Goal: Task Accomplishment & Management: Use online tool/utility

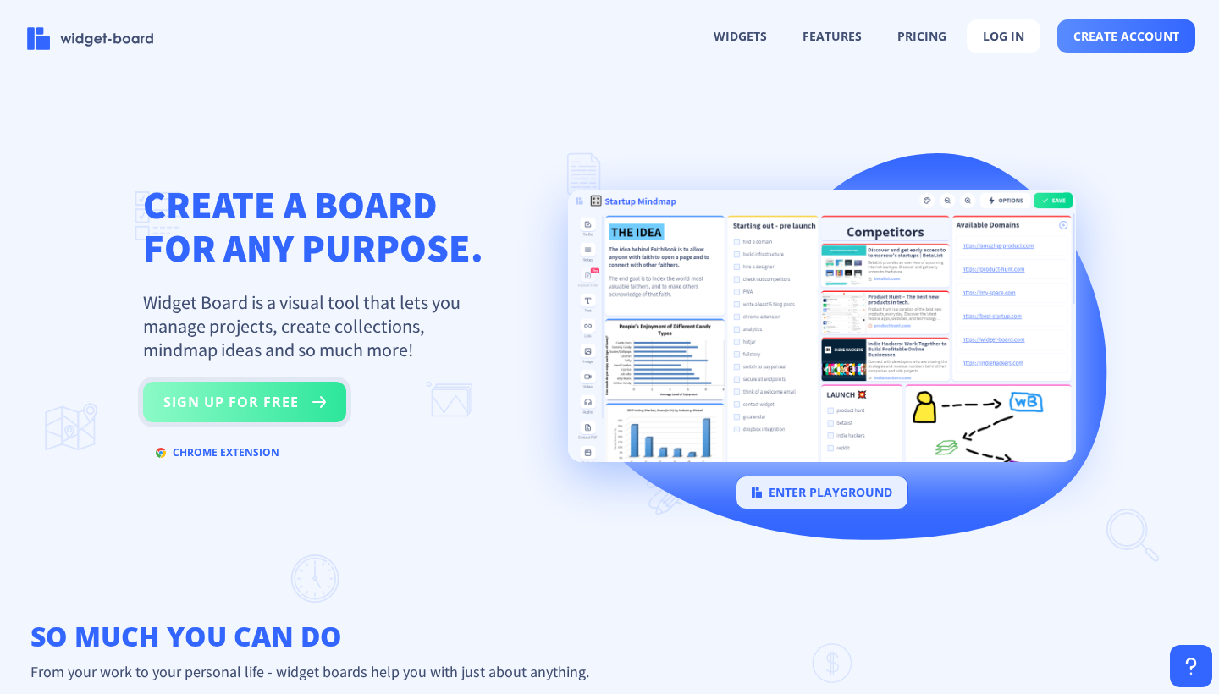
click at [291, 421] on button "sign up for free" at bounding box center [244, 402] width 203 height 41
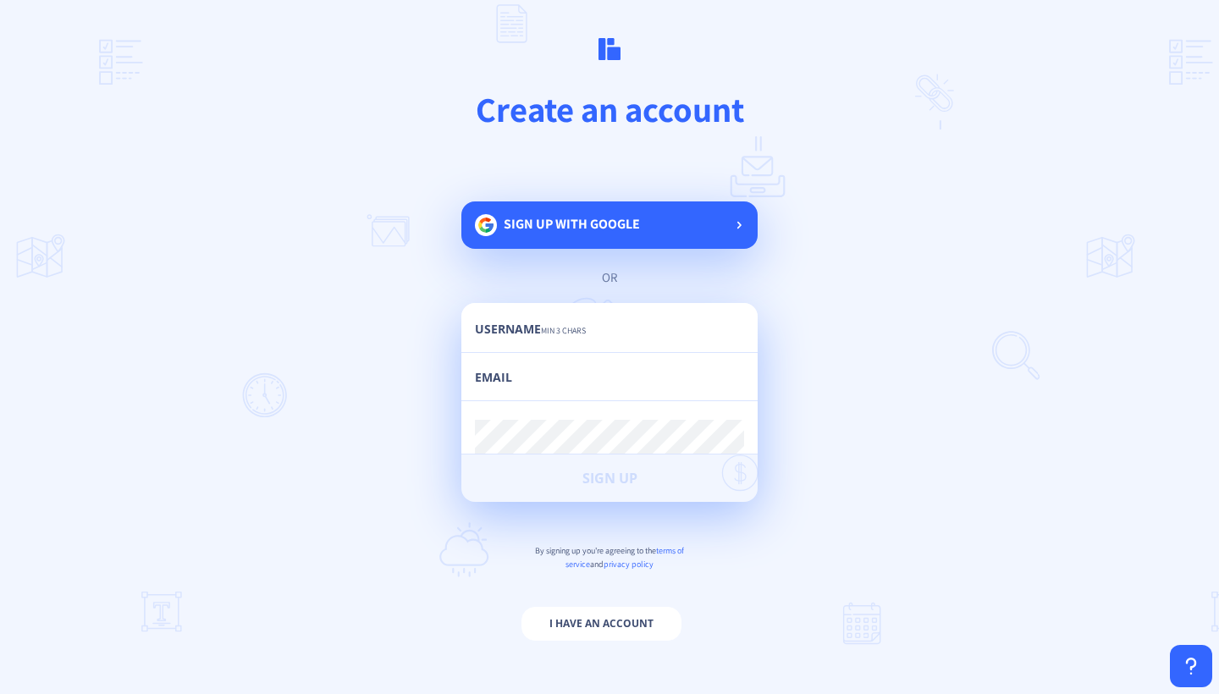
click at [558, 228] on span "Sign up with google" at bounding box center [572, 224] width 136 height 18
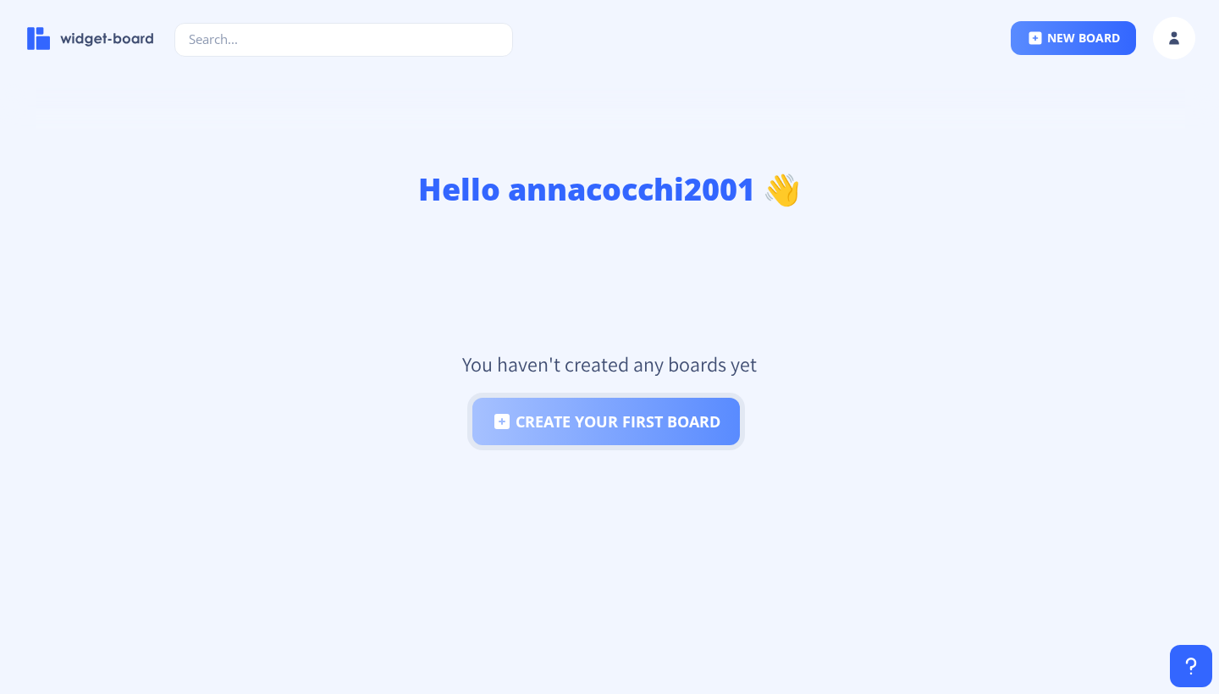
click at [679, 418] on button "create your first board" at bounding box center [606, 421] width 268 height 47
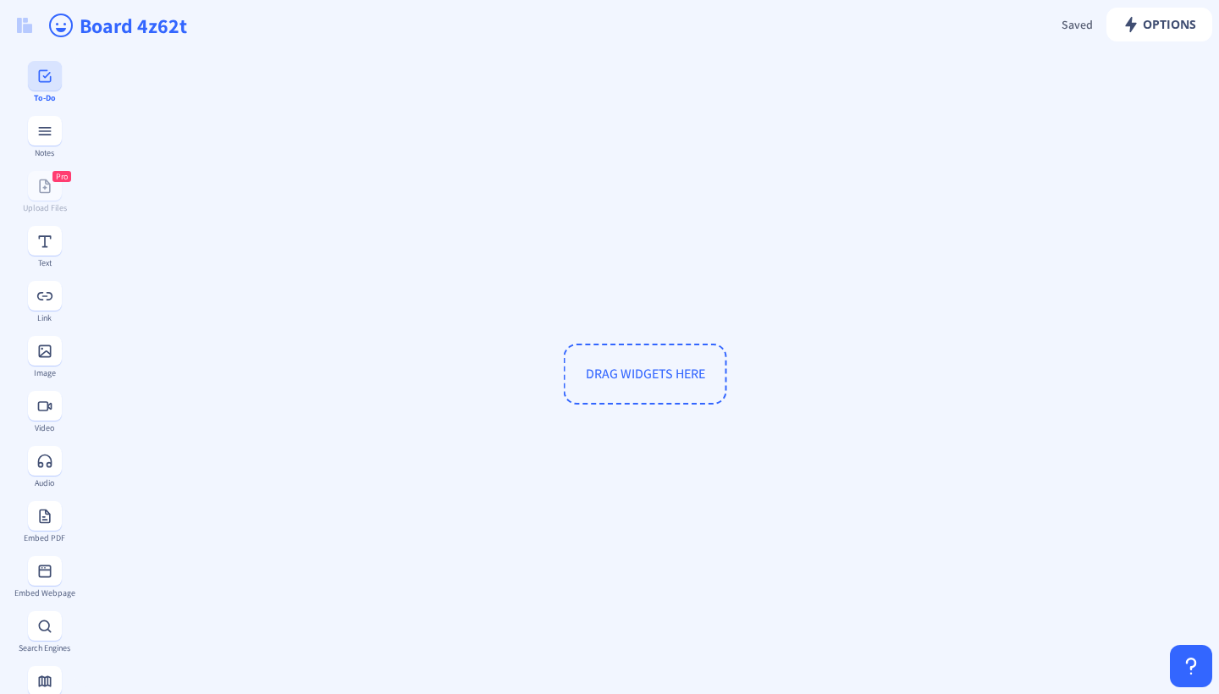
click at [47, 74] on rect at bounding box center [44, 76] width 17 height 17
